Goal: Find specific page/section: Find specific page/section

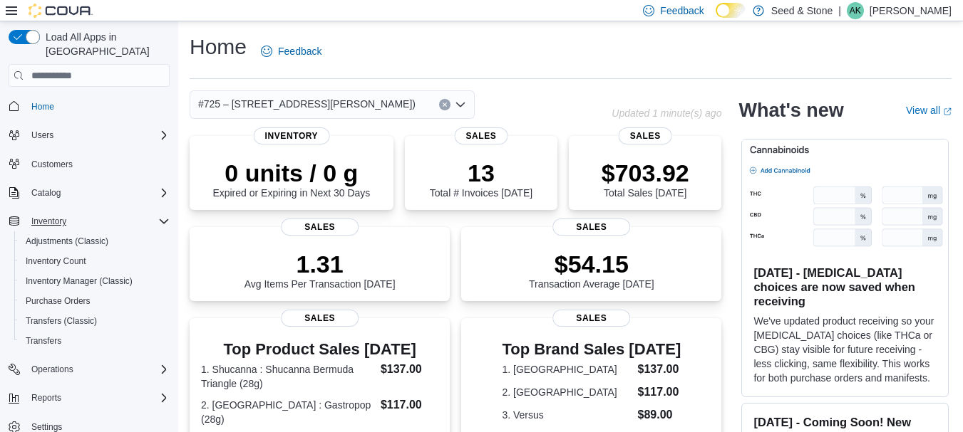
click at [86, 213] on div "Inventory" at bounding box center [98, 221] width 144 height 17
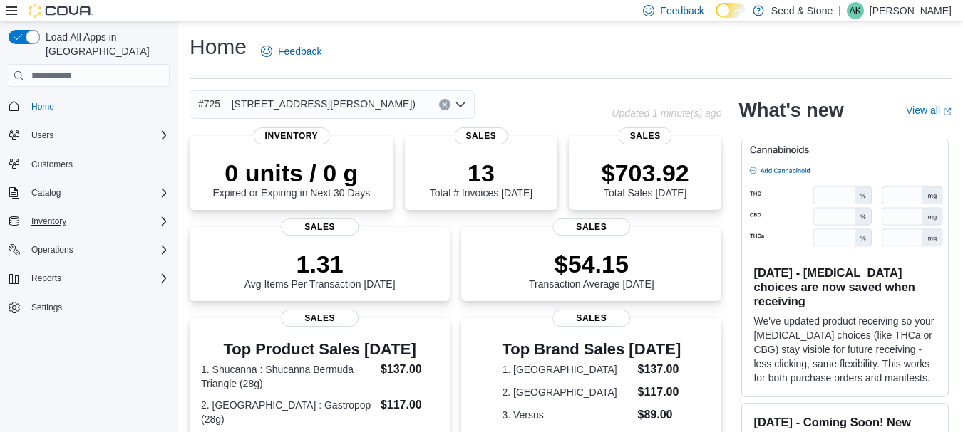
click at [86, 213] on div "Inventory" at bounding box center [98, 221] width 144 height 17
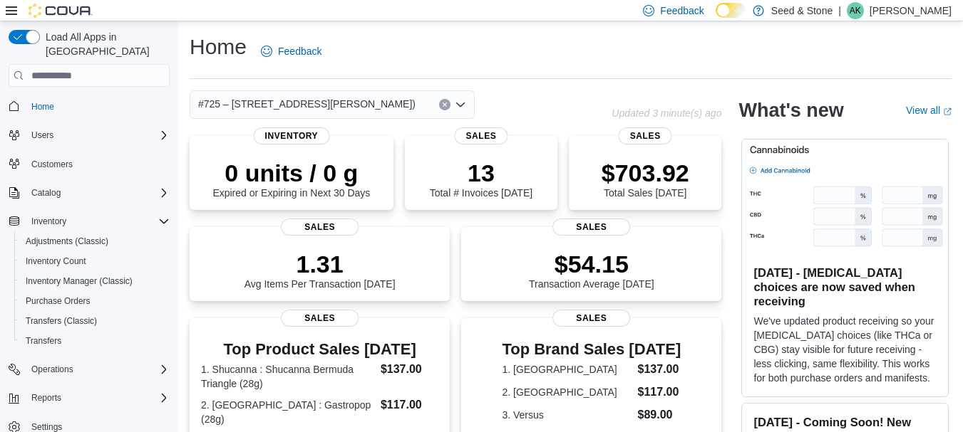
click at [427, 36] on div "Home Feedback" at bounding box center [571, 51] width 762 height 37
